Goal: Transaction & Acquisition: Purchase product/service

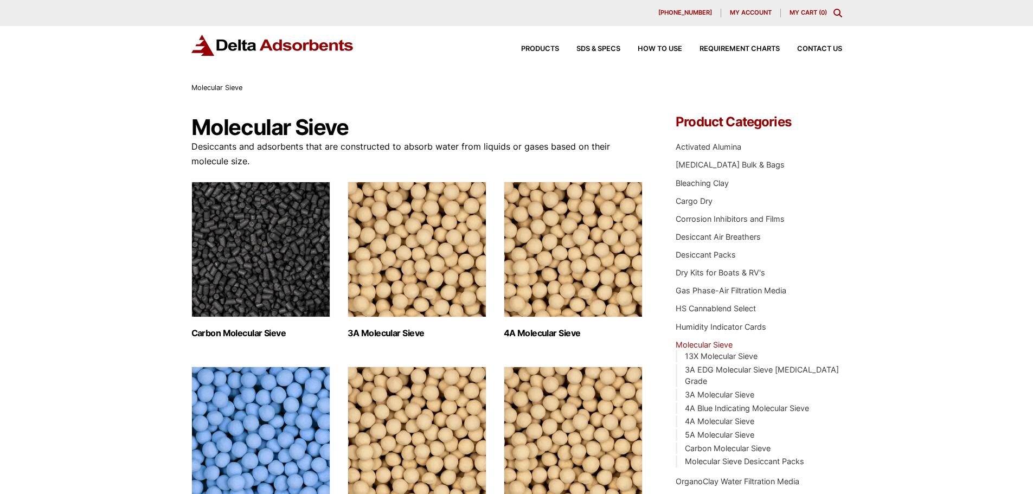
click at [550, 271] on img "Visit product category 4A Molecular Sieve" at bounding box center [573, 250] width 139 height 136
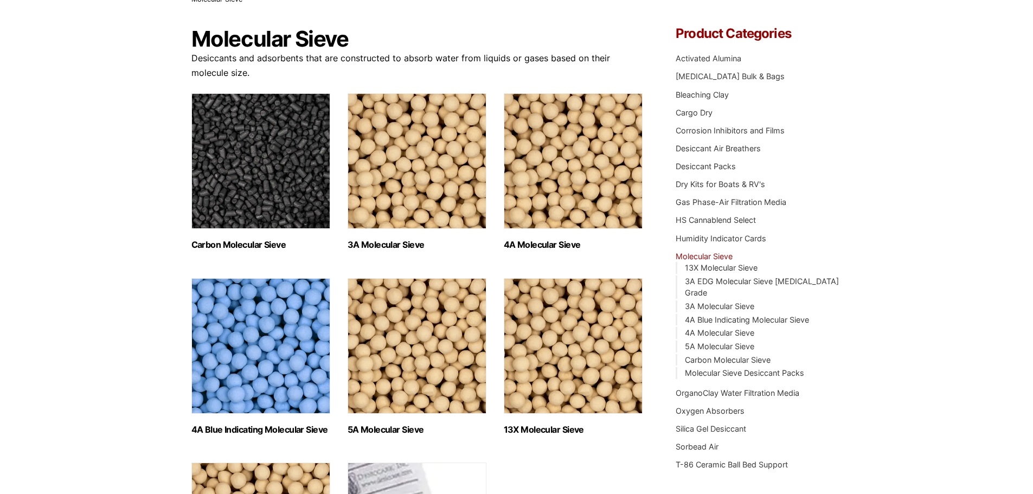
scroll to position [217, 0]
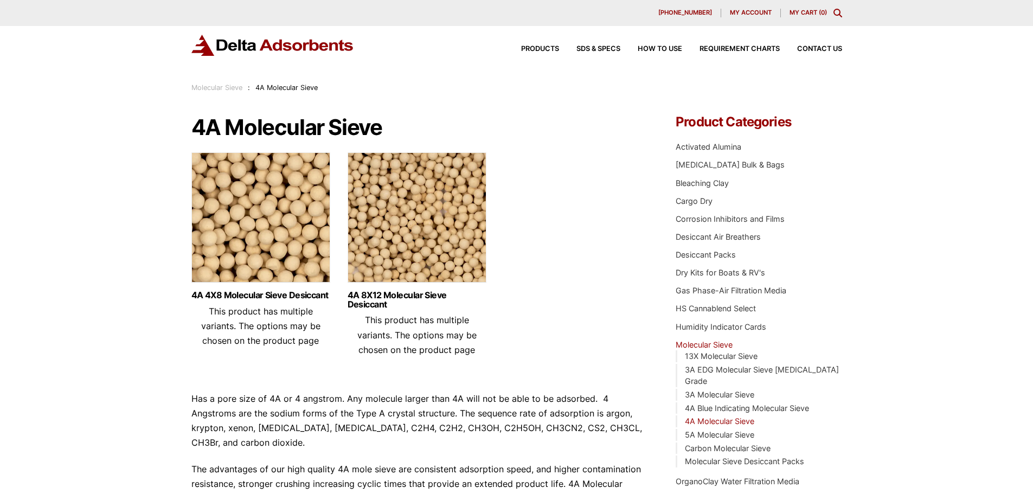
click at [270, 236] on img at bounding box center [260, 220] width 139 height 136
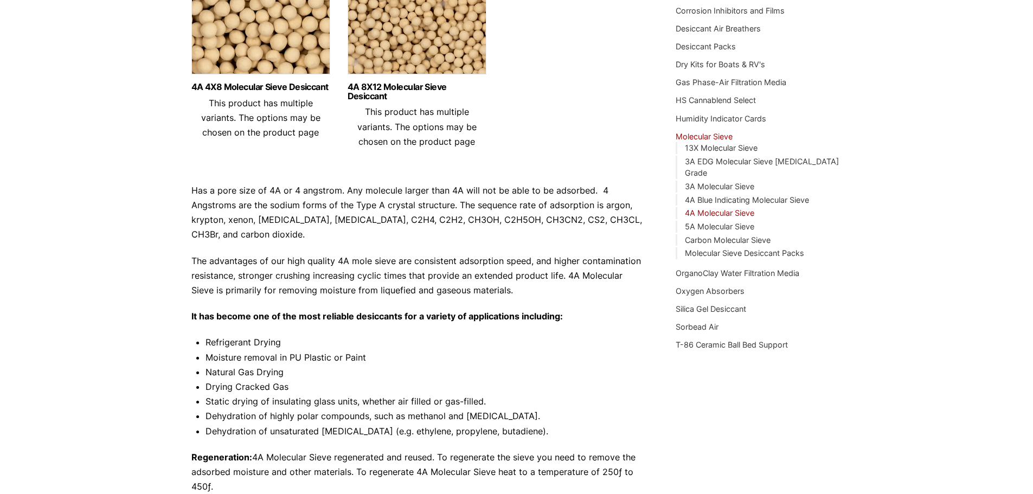
scroll to position [271, 0]
